Goal: Information Seeking & Learning: Check status

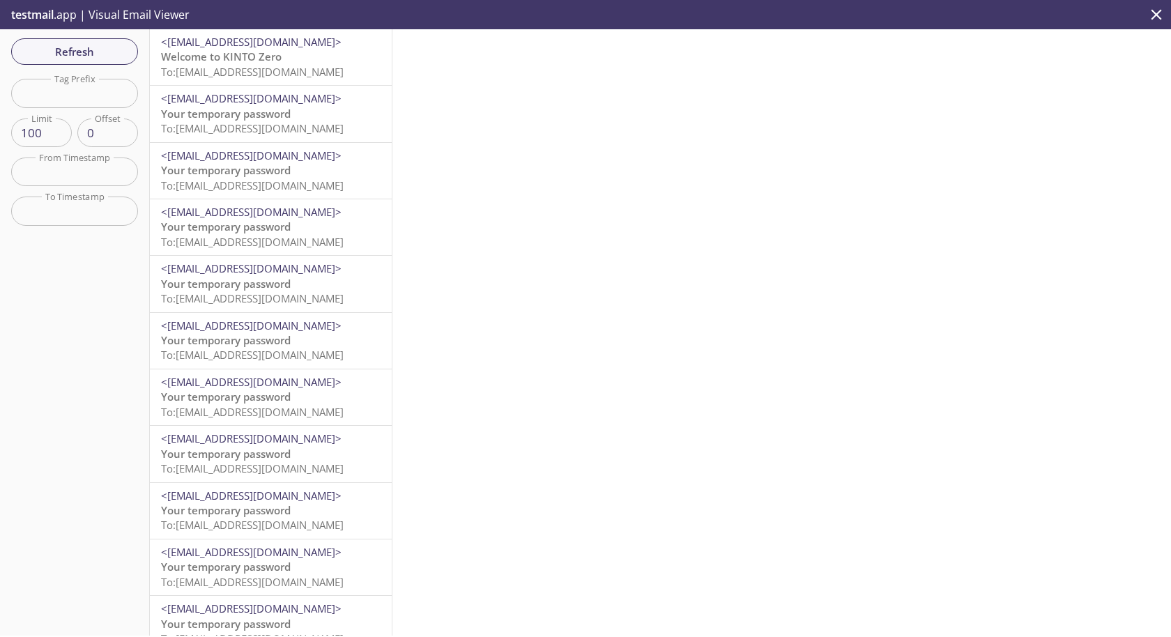
click at [241, 56] on span "Welcome to KINTO Zero" at bounding box center [221, 56] width 121 height 14
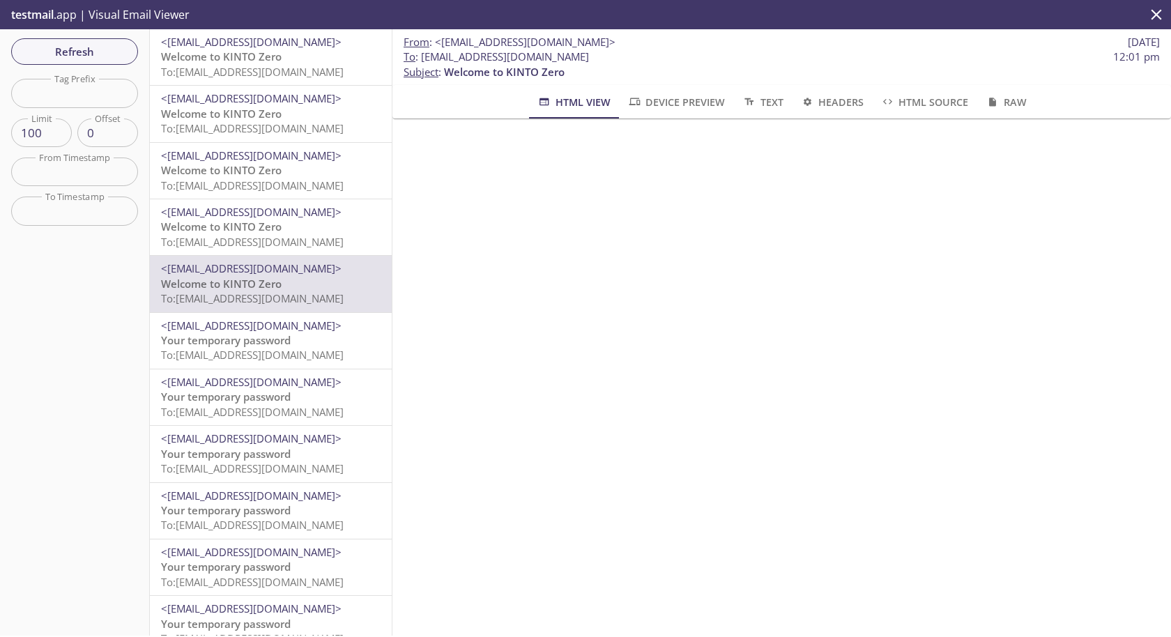
click at [265, 75] on span "To: esgjavaqa.basic-user-regen+mayert274@inbox.testmail.app" at bounding box center [252, 72] width 183 height 14
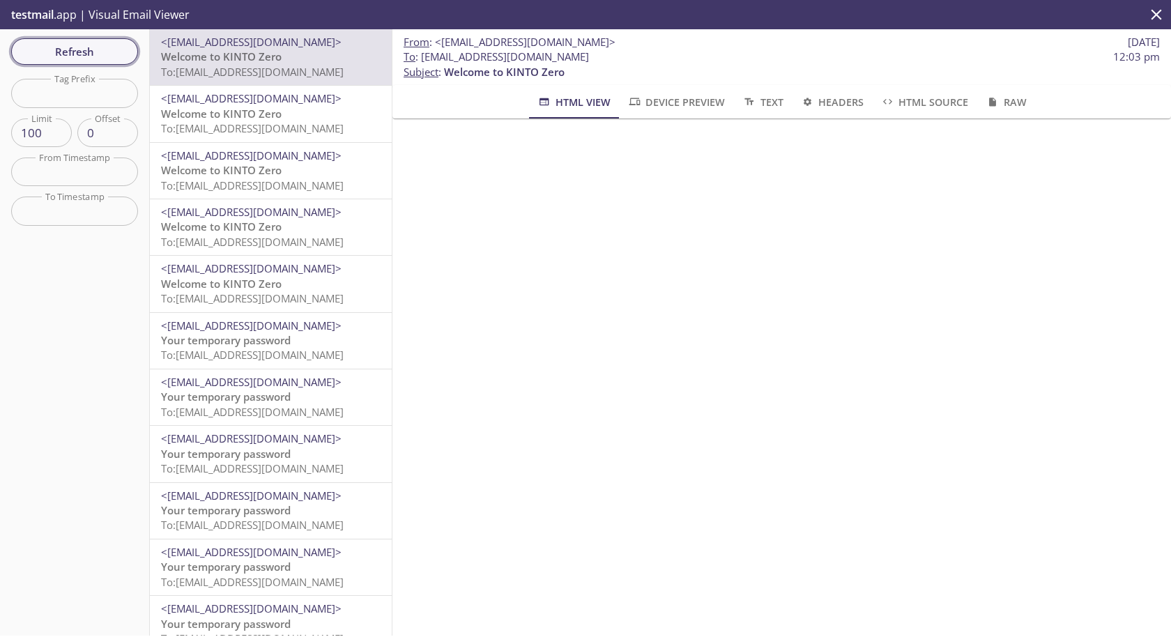
click at [91, 52] on span "Refresh" at bounding box center [74, 52] width 105 height 18
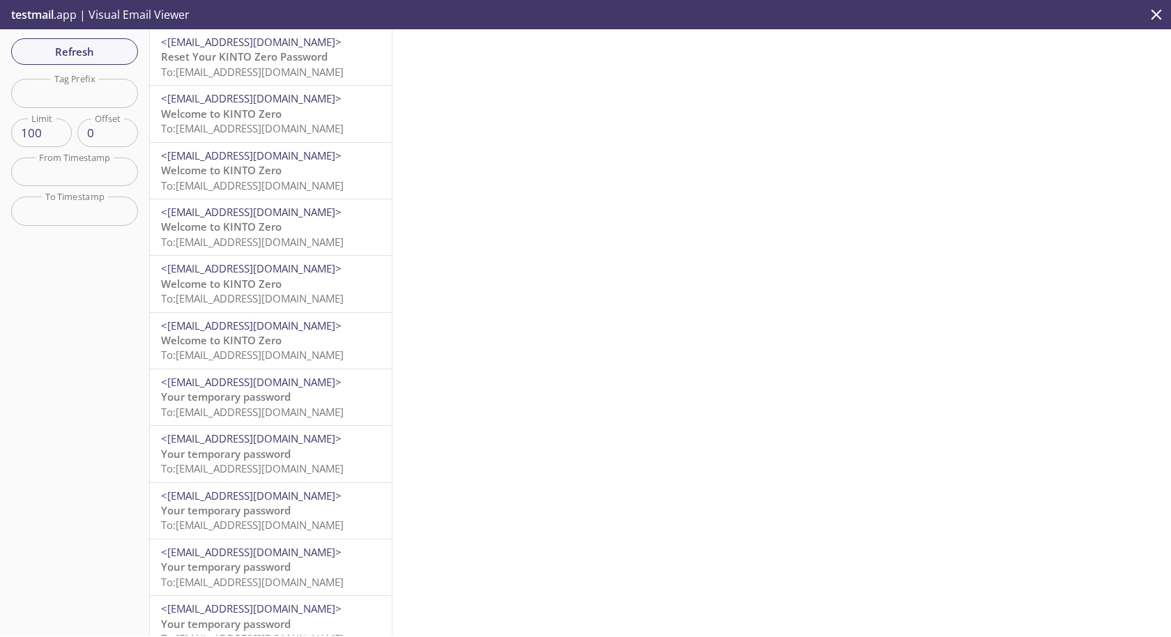
click at [243, 63] on span "Reset Your KINTO Zero Password" at bounding box center [244, 56] width 167 height 14
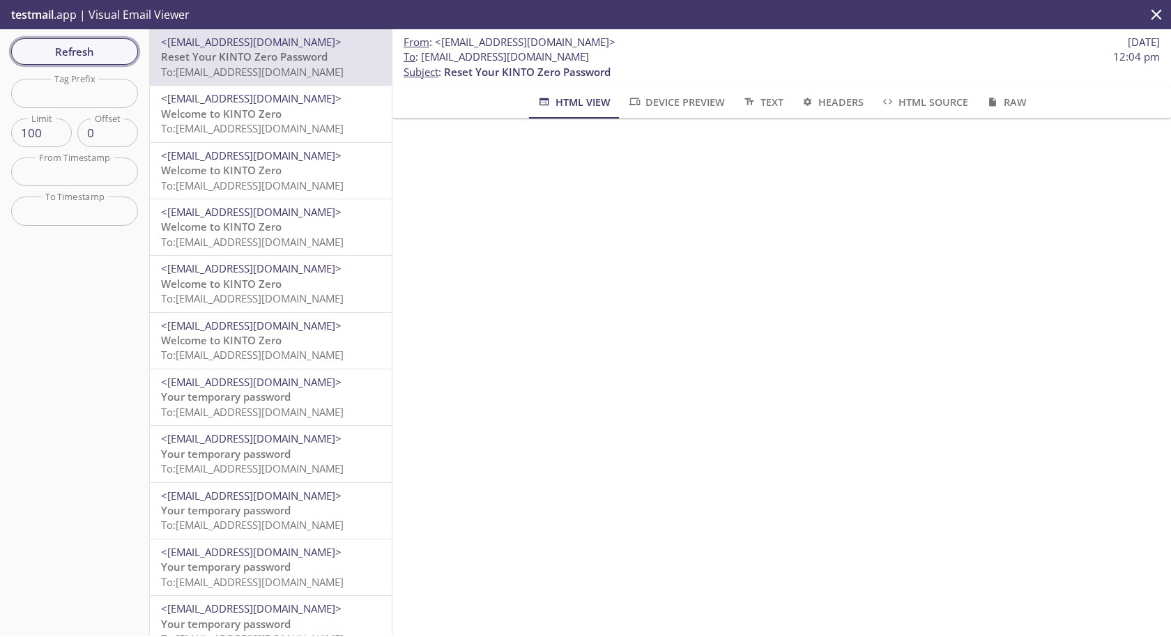
click at [90, 56] on span "Refresh" at bounding box center [74, 52] width 105 height 18
